Goal: Information Seeking & Learning: Learn about a topic

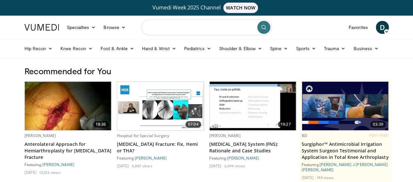
click at [166, 26] on input "Search topics, interventions" at bounding box center [206, 28] width 130 height 16
type input "**********"
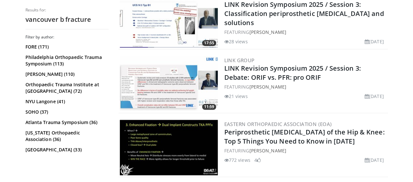
scroll to position [228, 0]
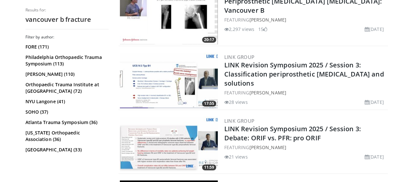
click at [137, 78] on img at bounding box center [169, 80] width 98 height 55
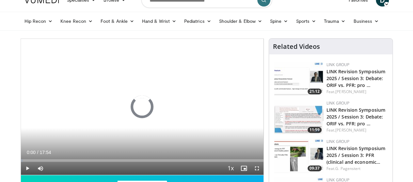
scroll to position [65, 0]
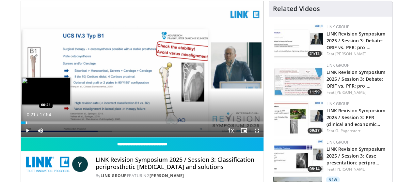
click at [21, 124] on div "Loaded : 3.69% 00:21 00:21" at bounding box center [142, 121] width 242 height 6
click at [21, 124] on div "Loaded : 9.23% 00:58 00:58" at bounding box center [142, 121] width 242 height 6
click at [25, 124] on div "Loaded : 10.15% 00:59 01:23" at bounding box center [142, 121] width 242 height 6
click at [31, 124] on div "Loaded : 12.00% 01:28 01:47" at bounding box center [142, 121] width 242 height 6
click at [51, 124] on div "Progress Bar" at bounding box center [51, 123] width 1 height 3
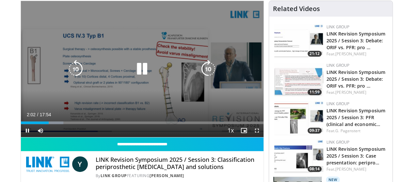
click at [138, 76] on icon "Video Player" at bounding box center [142, 69] width 18 height 18
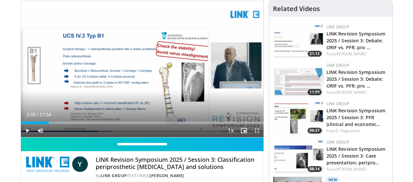
click at [138, 76] on div "10 seconds Tap to unmute" at bounding box center [142, 69] width 242 height 136
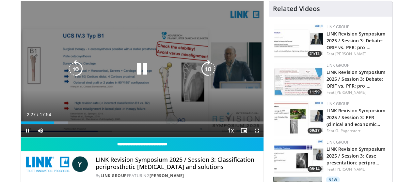
click at [119, 105] on div "10 seconds Tap to unmute" at bounding box center [142, 69] width 242 height 136
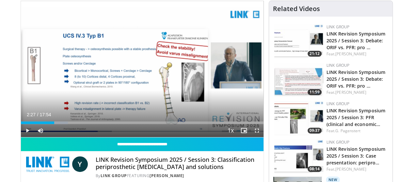
click at [138, 76] on div "10 seconds Tap to unmute" at bounding box center [142, 69] width 242 height 136
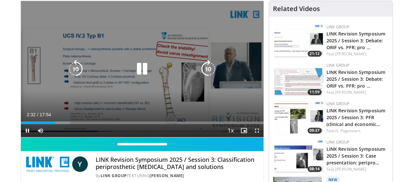
click at [176, 94] on div "10 seconds Tap to unmute" at bounding box center [142, 69] width 242 height 136
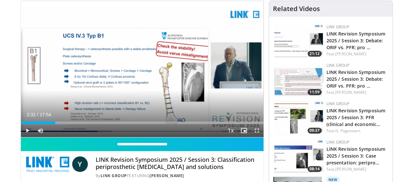
click at [187, 95] on div "10 seconds Tap to unmute" at bounding box center [142, 69] width 242 height 136
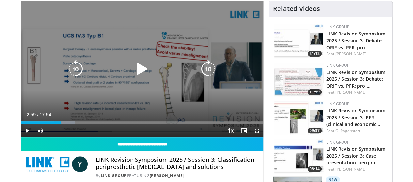
click at [133, 75] on icon "Video Player" at bounding box center [142, 69] width 18 height 18
click at [190, 34] on div "10 seconds Tap to unmute" at bounding box center [142, 69] width 242 height 136
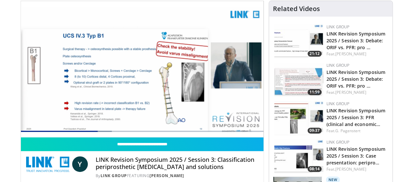
click at [242, 171] on h4 "LINK Revision Symposium 2025 / Session 3: Classification periprosthetic [MEDICA…" at bounding box center [177, 164] width 162 height 14
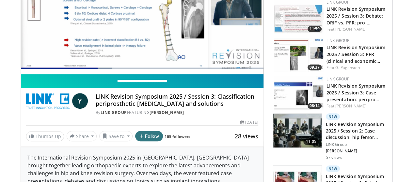
scroll to position [62, 0]
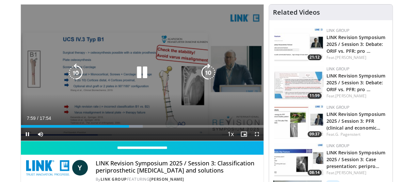
click at [135, 77] on icon "Video Player" at bounding box center [142, 73] width 18 height 18
click at [133, 78] on icon "Video Player" at bounding box center [142, 73] width 18 height 18
click at [135, 80] on icon "Video Player" at bounding box center [142, 73] width 18 height 18
click at [133, 72] on icon "Video Player" at bounding box center [142, 73] width 18 height 18
